Goal: Task Accomplishment & Management: Complete application form

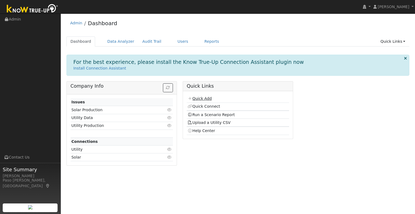
click at [201, 96] on link "Quick Add" at bounding box center [200, 98] width 24 height 4
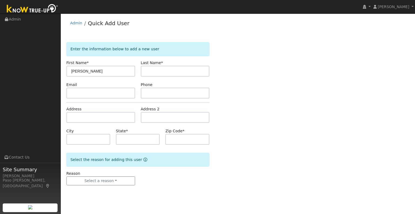
type input "[PERSON_NAME]"
click at [86, 116] on input "text" at bounding box center [100, 117] width 69 height 11
paste input "[STREET_ADDRESS][PERSON_NAME][US_STATE]"
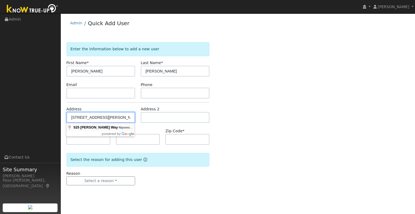
type input "[STREET_ADDRESS][PERSON_NAME]"
type input "Nipomo"
type input "CA"
type input "93444"
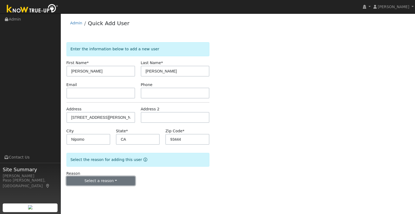
click at [89, 182] on button "Select a reason" at bounding box center [100, 180] width 69 height 9
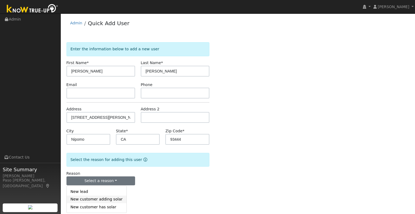
click at [103, 199] on link "New customer adding solar" at bounding box center [97, 199] width 60 height 8
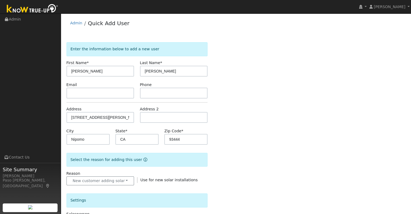
click at [242, 178] on div "Enter the information below to add a new user First Name * [PERSON_NAME] Last N…" at bounding box center [235, 194] width 339 height 304
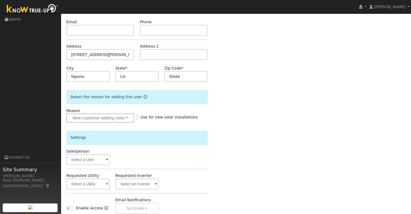
scroll to position [108, 0]
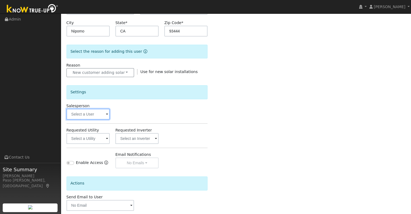
click at [88, 114] on input "text" at bounding box center [87, 114] width 43 height 11
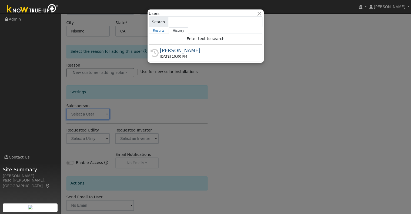
click at [184, 51] on div "[PERSON_NAME]" at bounding box center [208, 50] width 96 height 7
type input "[PERSON_NAME]"
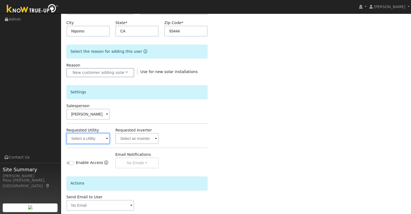
click at [95, 138] on input "text" at bounding box center [87, 138] width 43 height 11
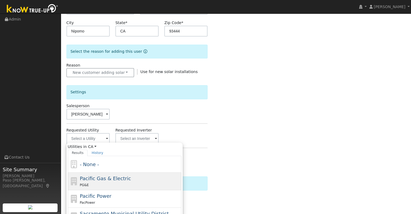
click at [99, 175] on span "Pacific Gas & Electric" at bounding box center [105, 178] width 51 height 6
type input "Pacific Gas & Electric"
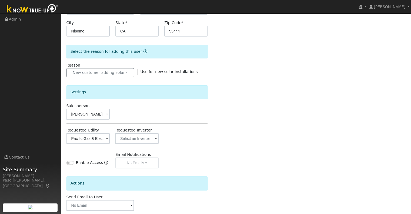
click at [214, 138] on div "Enter the information below to add a new user First Name * Beth Last Name * Scr…" at bounding box center [235, 86] width 339 height 304
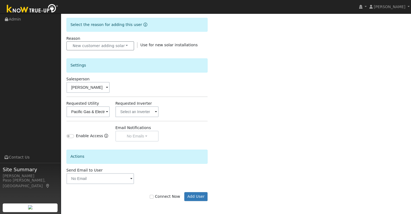
click at [158, 194] on label "Connect Now" at bounding box center [165, 197] width 30 height 6
click at [154, 195] on input "Connect Now" at bounding box center [152, 197] width 4 height 4
checkbox input "true"
click at [190, 195] on button "Add User" at bounding box center [196, 196] width 24 height 9
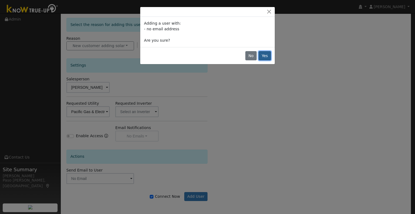
click at [265, 59] on button "Yes" at bounding box center [265, 55] width 12 height 9
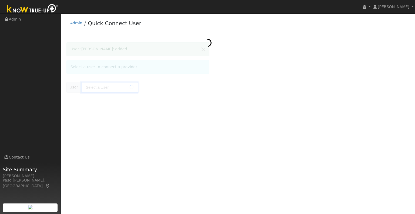
type input "[PERSON_NAME]"
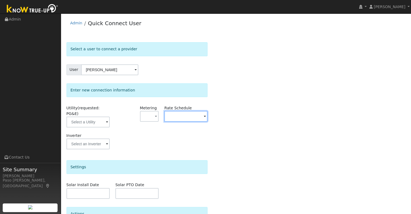
click at [178, 118] on input "text" at bounding box center [185, 116] width 43 height 11
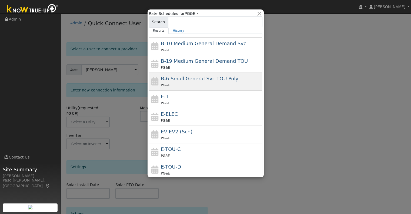
scroll to position [77, 0]
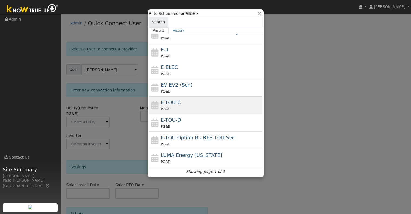
click at [190, 102] on div "E-TOU-C PG&E" at bounding box center [211, 105] width 100 height 13
type input "E-TOU-C"
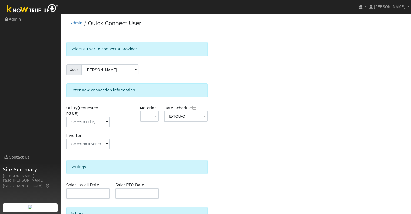
click at [235, 118] on div "Select a user to connect a provider User Beth Scroggs Account Default Account D…" at bounding box center [235, 153] width 339 height 223
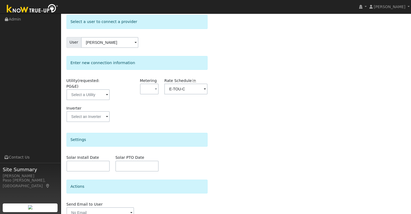
scroll to position [48, 0]
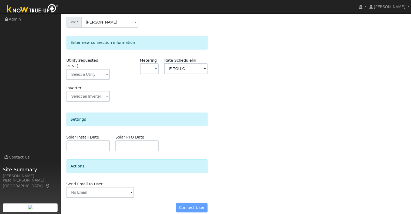
click at [191, 208] on form "Select a user to connect a provider User Beth Scroggs Account Default Account D…" at bounding box center [136, 106] width 141 height 223
click at [94, 69] on input "text" at bounding box center [87, 74] width 43 height 11
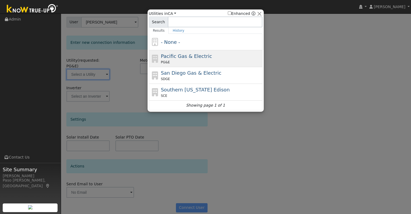
click at [186, 54] on span "Pacific Gas & Electric" at bounding box center [186, 56] width 51 height 6
type input "PG&E"
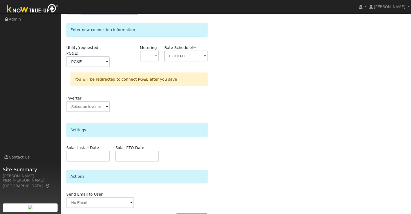
scroll to position [70, 0]
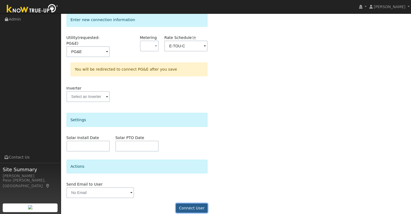
click at [187, 203] on button "Connect User" at bounding box center [192, 207] width 32 height 9
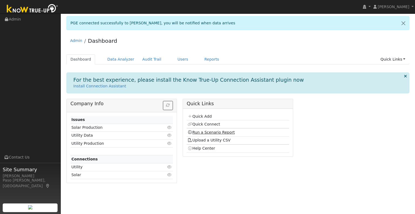
click at [203, 131] on link "Run a Scenario Report" at bounding box center [211, 132] width 47 height 4
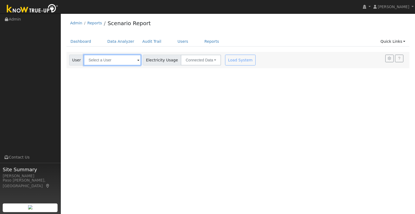
click at [134, 61] on input "text" at bounding box center [112, 60] width 57 height 11
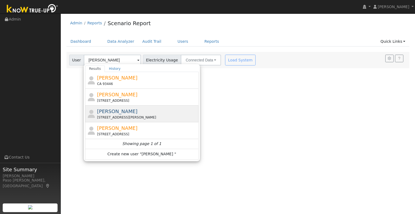
click at [111, 110] on span "[PERSON_NAME]" at bounding box center [117, 111] width 41 height 6
type input "[PERSON_NAME]"
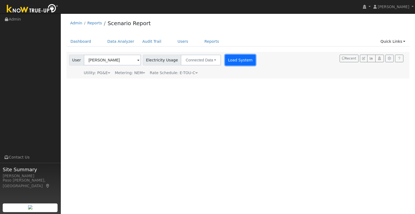
click at [232, 59] on button "Load System" at bounding box center [240, 60] width 31 height 11
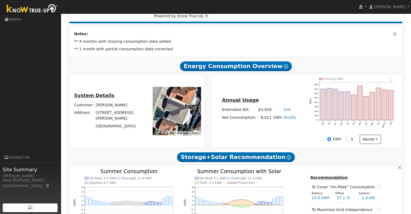
scroll to position [27, 0]
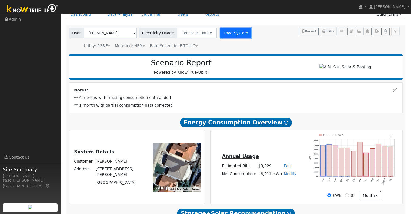
click at [229, 33] on button "Load System" at bounding box center [236, 33] width 31 height 11
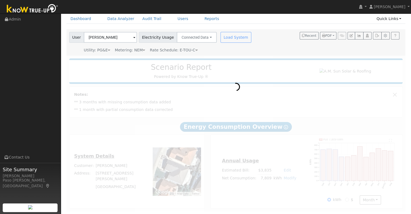
scroll to position [0, 0]
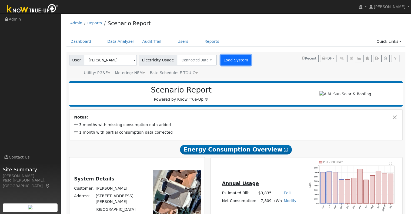
click at [233, 63] on button "Load System" at bounding box center [236, 60] width 31 height 11
click at [229, 58] on button "Load System" at bounding box center [236, 60] width 31 height 11
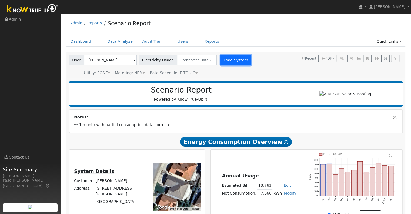
click at [221, 59] on button "Load System" at bounding box center [236, 60] width 31 height 11
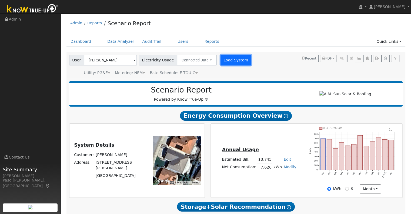
click at [228, 61] on button "Load System" at bounding box center [236, 60] width 31 height 11
click at [376, 60] on icon "button" at bounding box center [377, 58] width 4 height 3
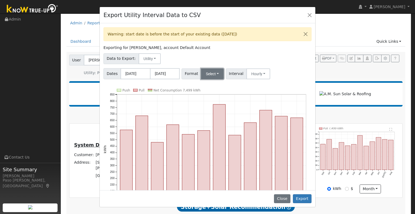
click at [210, 74] on button "Select" at bounding box center [212, 73] width 23 height 11
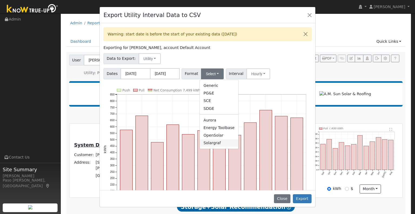
click at [214, 143] on link "Solargraf" at bounding box center [219, 143] width 39 height 8
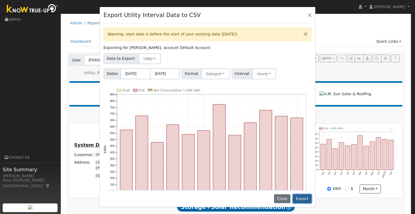
click at [304, 199] on button "Export" at bounding box center [302, 198] width 19 height 9
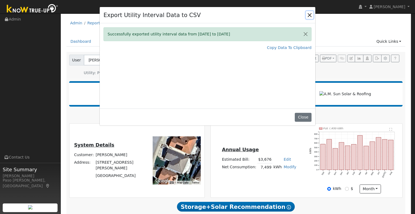
click at [312, 15] on button "Close" at bounding box center [310, 15] width 8 height 8
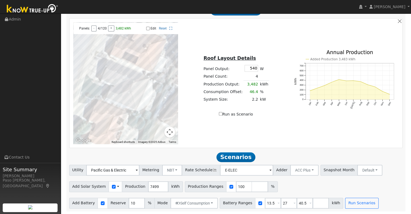
scroll to position [303, 0]
click at [153, 186] on input "7499" at bounding box center [158, 186] width 20 height 11
drag, startPoint x: 154, startPoint y: 185, endPoint x: 141, endPoint y: 185, distance: 12.2
click at [148, 185] on input "7499" at bounding box center [158, 186] width 20 height 11
type input "10195"
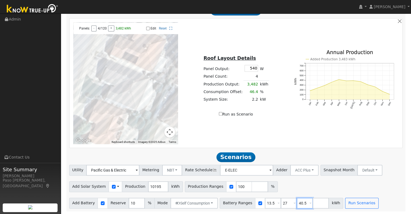
drag, startPoint x: 297, startPoint y: 204, endPoint x: 285, endPoint y: 204, distance: 11.9
click at [285, 204] on div "Battery Ranges 13.5 Overrides Reserve % Mode None None Self Consumption Peak Sa…" at bounding box center [282, 203] width 124 height 11
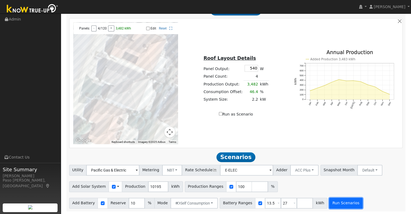
click at [329, 201] on button "Run Scenarios" at bounding box center [345, 203] width 33 height 11
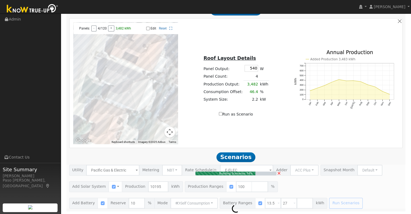
type input "6.8"
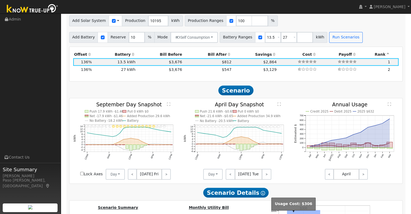
scroll to position [466, 0]
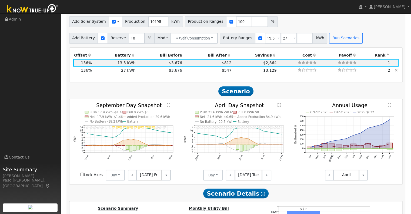
click at [235, 73] on td "$3,129" at bounding box center [254, 70] width 45 height 8
type input "$32,400"
type input "$16,856"
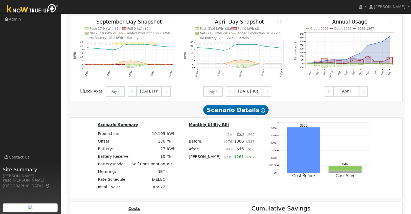
scroll to position [539, 0]
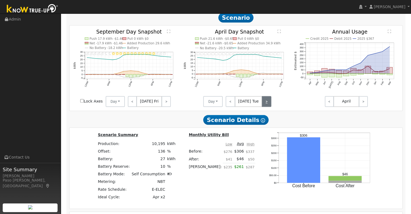
click at [265, 104] on link ">" at bounding box center [266, 101] width 9 height 11
click at [265, 104] on link ">" at bounding box center [267, 101] width 9 height 11
click at [265, 104] on link ">" at bounding box center [266, 101] width 9 height 11
click at [265, 104] on link ">" at bounding box center [266, 101] width 11 height 11
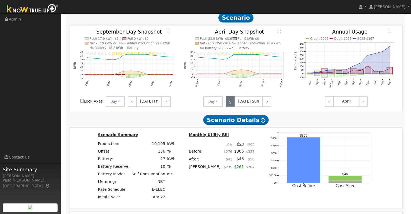
click at [231, 105] on link "<" at bounding box center [230, 101] width 9 height 11
click at [231, 105] on link "<" at bounding box center [231, 101] width 10 height 11
click at [267, 104] on link ">" at bounding box center [266, 101] width 11 height 11
click at [262, 103] on link ">" at bounding box center [267, 101] width 10 height 11
click at [262, 103] on link ">" at bounding box center [266, 101] width 9 height 11
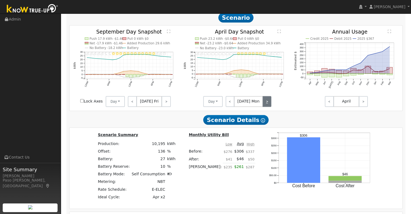
click at [263, 103] on link ">" at bounding box center [267, 101] width 9 height 11
click at [262, 103] on link ">" at bounding box center [266, 101] width 9 height 11
click at [263, 103] on link ">" at bounding box center [267, 101] width 9 height 11
click at [262, 103] on link ">" at bounding box center [266, 101] width 9 height 11
click at [262, 103] on link ">" at bounding box center [266, 101] width 11 height 11
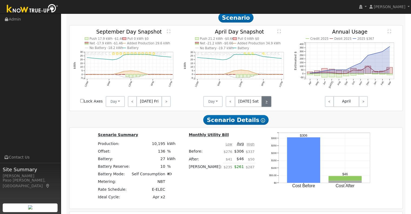
click at [262, 103] on link ">" at bounding box center [267, 101] width 10 height 11
click at [262, 103] on link ">" at bounding box center [266, 101] width 9 height 11
click at [263, 103] on link ">" at bounding box center [267, 101] width 9 height 11
click at [262, 103] on link ">" at bounding box center [266, 101] width 9 height 11
click at [262, 103] on div "< [DATE] Wed >" at bounding box center [247, 101] width 49 height 11
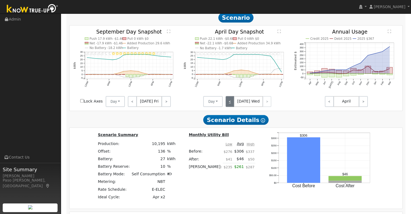
click at [232, 106] on link "<" at bounding box center [230, 101] width 9 height 11
click at [232, 106] on link "<" at bounding box center [231, 101] width 10 height 11
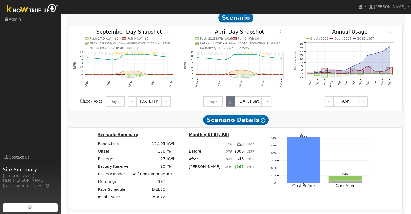
click at [232, 106] on link "<" at bounding box center [231, 101] width 10 height 11
click at [232, 106] on link "<" at bounding box center [230, 101] width 9 height 11
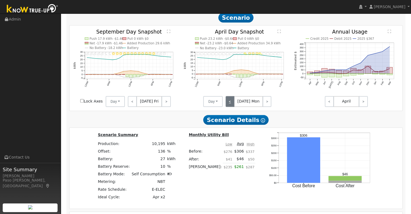
click at [232, 106] on link "<" at bounding box center [230, 101] width 9 height 11
click at [232, 106] on link "<" at bounding box center [231, 101] width 10 height 11
click at [232, 106] on link "<" at bounding box center [231, 101] width 11 height 11
click at [232, 106] on link "<" at bounding box center [230, 101] width 9 height 11
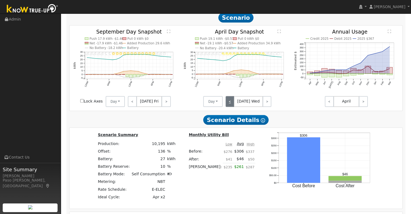
click at [232, 106] on link "<" at bounding box center [230, 101] width 9 height 11
click at [232, 106] on link "<" at bounding box center [231, 101] width 10 height 11
click at [232, 106] on link "<" at bounding box center [231, 101] width 11 height 11
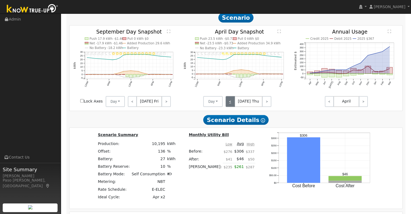
click at [232, 106] on link "<" at bounding box center [230, 101] width 9 height 11
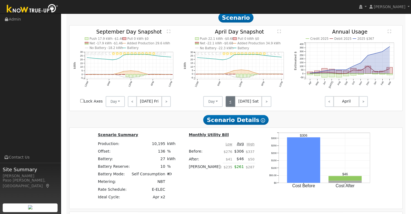
click at [232, 106] on link "<" at bounding box center [231, 101] width 10 height 11
click at [233, 106] on link "<" at bounding box center [231, 101] width 11 height 11
click at [233, 106] on link "<" at bounding box center [230, 101] width 9 height 11
click at [233, 106] on div "< [DATE] Tue >" at bounding box center [247, 101] width 49 height 11
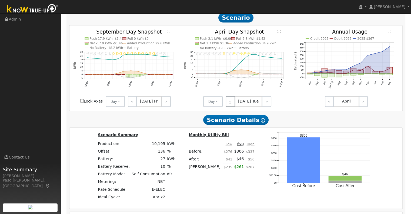
click at [233, 106] on div "< [DATE] Tue >" at bounding box center [247, 101] width 49 height 11
click at [263, 102] on link ">" at bounding box center [266, 101] width 9 height 11
click at [263, 102] on link ">" at bounding box center [267, 101] width 9 height 11
click at [262, 102] on link ">" at bounding box center [266, 101] width 9 height 11
click at [262, 102] on link ">" at bounding box center [266, 101] width 11 height 11
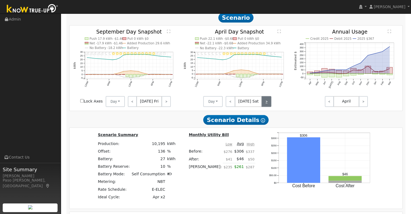
click at [262, 102] on link ">" at bounding box center [267, 101] width 10 height 11
click at [262, 102] on link ">" at bounding box center [266, 101] width 9 height 11
click at [265, 101] on link ">" at bounding box center [267, 101] width 9 height 11
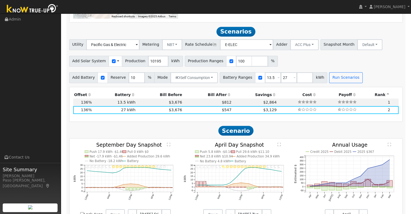
scroll to position [432, 0]
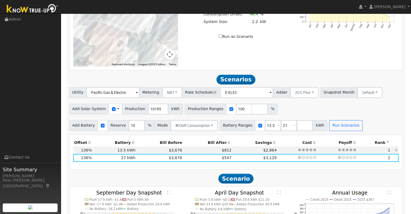
click at [158, 153] on td "$3,676" at bounding box center [159, 150] width 47 height 8
type input "$16,200"
type input "$11,996"
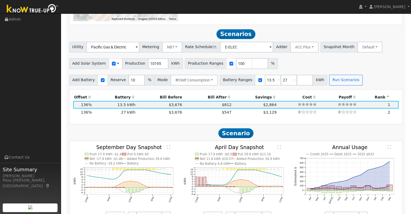
scroll to position [541, 0]
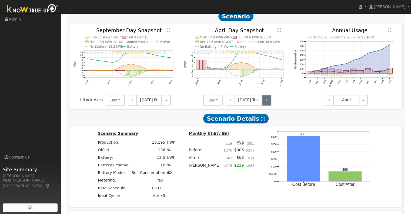
click at [263, 104] on link ">" at bounding box center [266, 100] width 9 height 11
click at [263, 104] on link ">" at bounding box center [267, 100] width 9 height 11
click at [263, 104] on link ">" at bounding box center [266, 100] width 9 height 11
click at [263, 104] on link ">" at bounding box center [266, 100] width 11 height 11
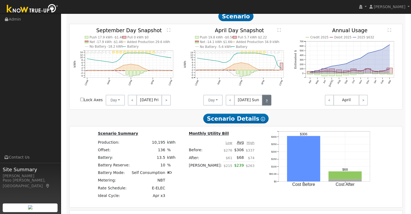
click at [263, 104] on link ">" at bounding box center [266, 100] width 9 height 11
click at [263, 104] on link ">" at bounding box center [267, 100] width 9 height 11
click at [263, 104] on link ">" at bounding box center [266, 100] width 9 height 11
click at [263, 104] on link ">" at bounding box center [267, 100] width 9 height 11
click at [263, 104] on link ">" at bounding box center [266, 100] width 9 height 11
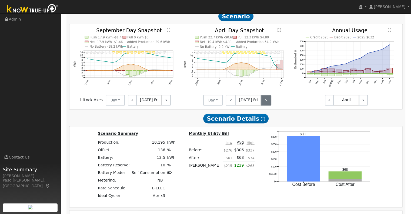
click at [263, 104] on link ">" at bounding box center [266, 100] width 11 height 11
click at [263, 104] on link ">" at bounding box center [267, 100] width 10 height 11
click at [263, 104] on link ">" at bounding box center [266, 100] width 9 height 11
click at [263, 104] on link ">" at bounding box center [267, 100] width 9 height 11
click at [263, 104] on link ">" at bounding box center [266, 100] width 9 height 11
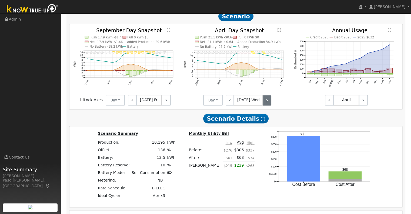
click at [263, 104] on link ">" at bounding box center [267, 100] width 9 height 11
click at [263, 104] on link ">" at bounding box center [266, 100] width 9 height 11
click at [263, 104] on link ">" at bounding box center [267, 100] width 10 height 11
click at [263, 104] on link ">" at bounding box center [266, 100] width 9 height 11
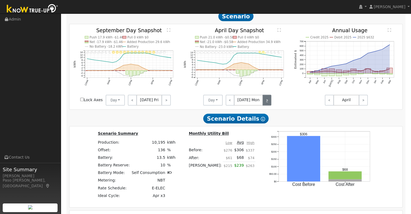
click at [263, 104] on link ">" at bounding box center [267, 100] width 9 height 11
click at [263, 104] on link ">" at bounding box center [266, 100] width 9 height 11
click at [263, 104] on div "< [DATE] Wed >" at bounding box center [247, 100] width 49 height 11
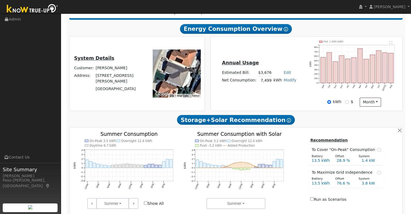
scroll to position [0, 0]
